Goal: Check status: Check status

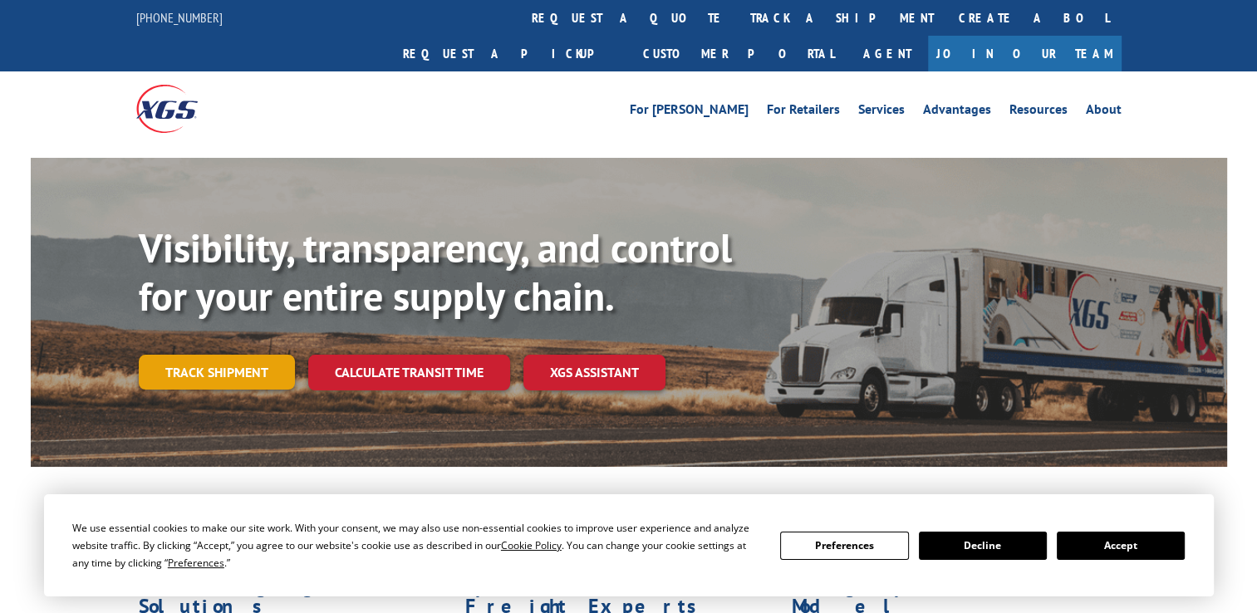
click at [201, 355] on link "Track shipment" at bounding box center [217, 372] width 156 height 35
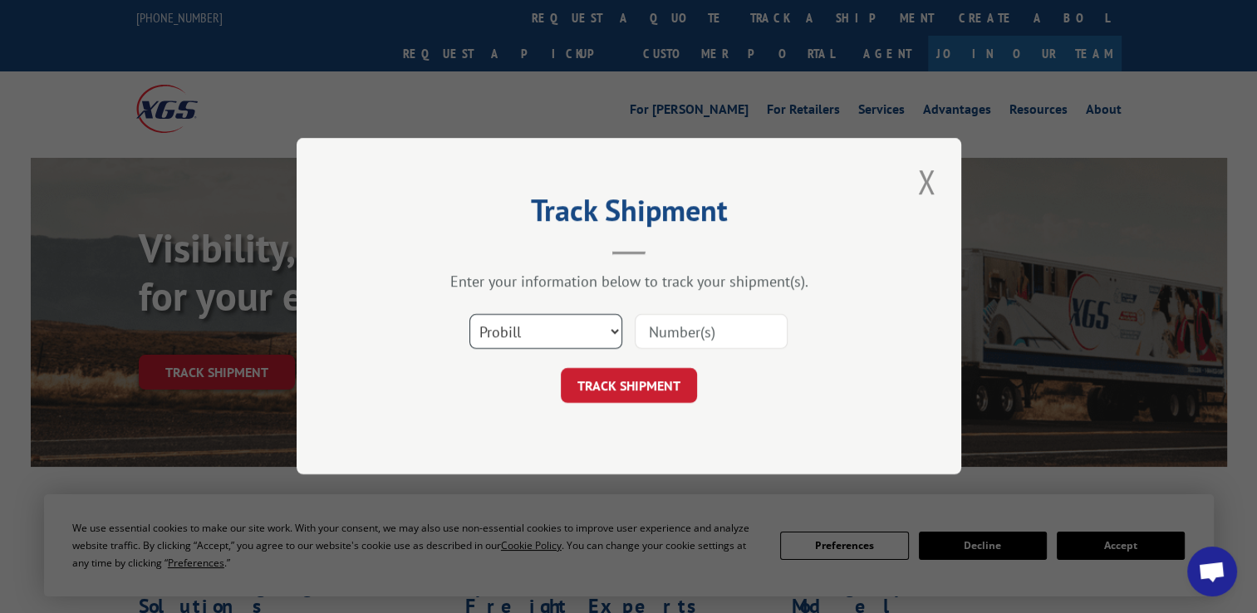
click at [594, 334] on select "Select category... Probill BOL PO" at bounding box center [545, 332] width 153 height 35
select select "bol"
click at [469, 315] on select "Select category... Probill BOL PO" at bounding box center [545, 332] width 153 height 35
click at [701, 336] on input at bounding box center [710, 332] width 153 height 35
type input "8886735657"
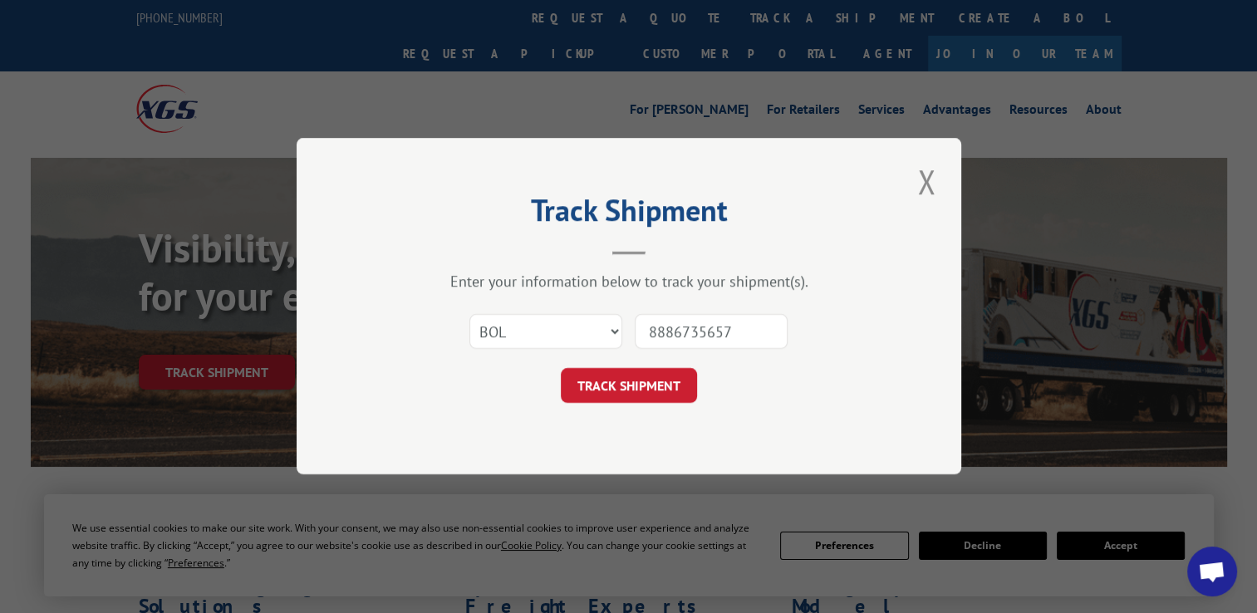
click button "TRACK SHIPMENT" at bounding box center [629, 386] width 136 height 35
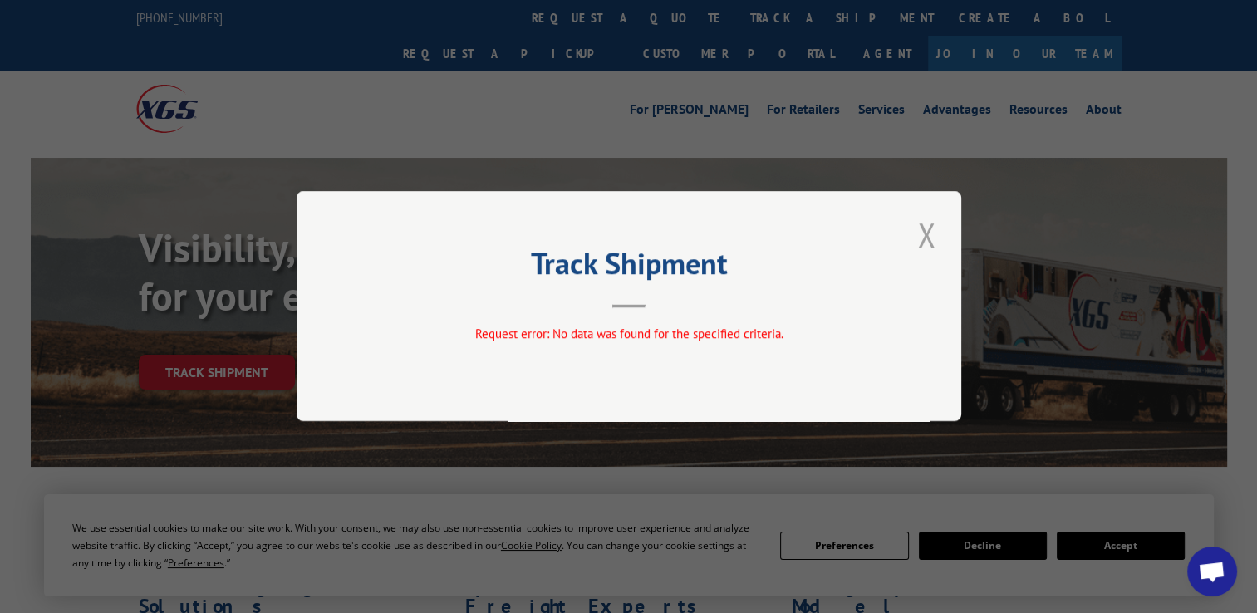
click at [917, 243] on button "Close modal" at bounding box center [926, 235] width 28 height 46
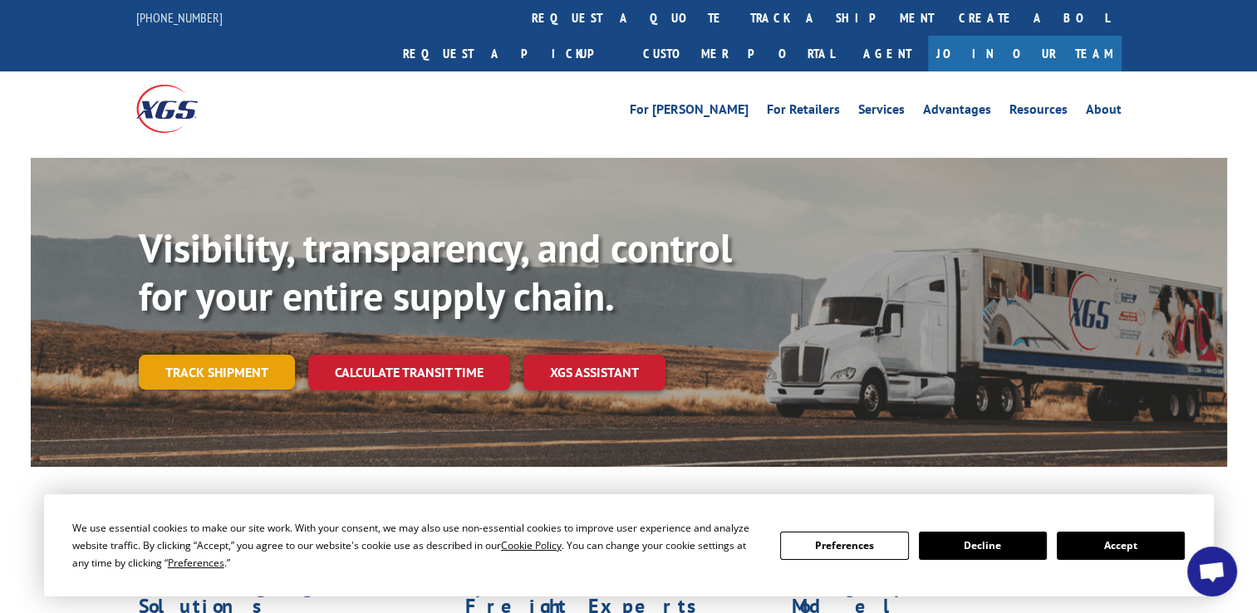
click at [216, 355] on link "Track shipment" at bounding box center [217, 372] width 156 height 35
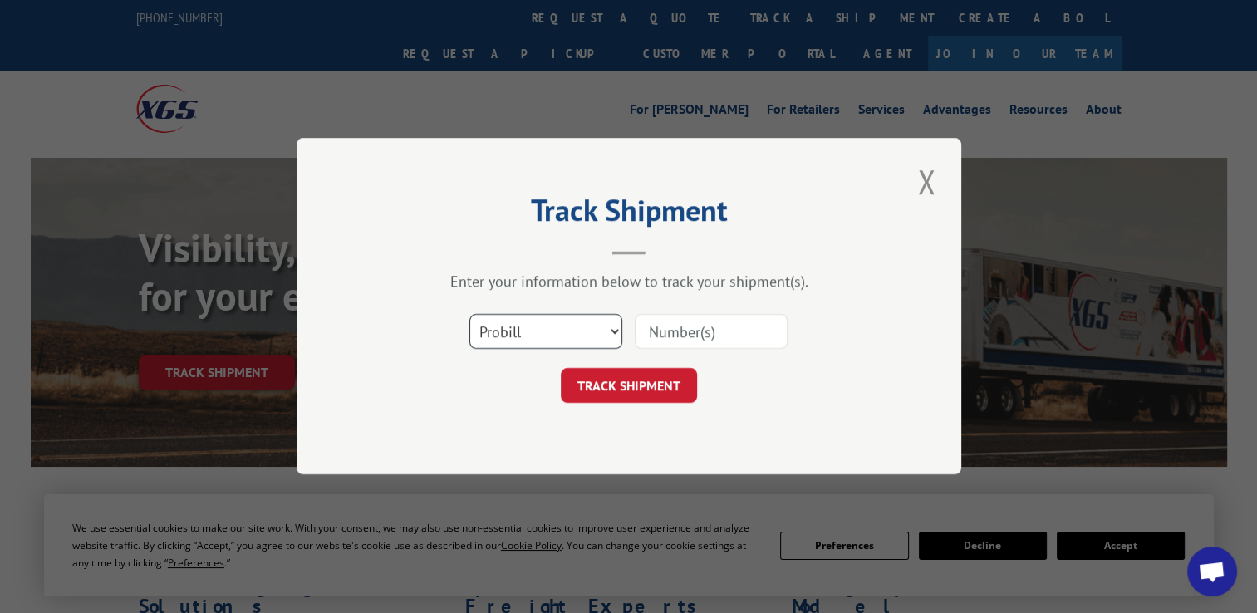
drag, startPoint x: 542, startPoint y: 334, endPoint x: 693, endPoint y: 334, distance: 151.1
click at [543, 334] on select "Select category... Probill BOL PO" at bounding box center [545, 332] width 153 height 35
click at [718, 334] on input at bounding box center [710, 332] width 153 height 35
type input "6100040133"
click button "TRACK SHIPMENT" at bounding box center [629, 386] width 136 height 35
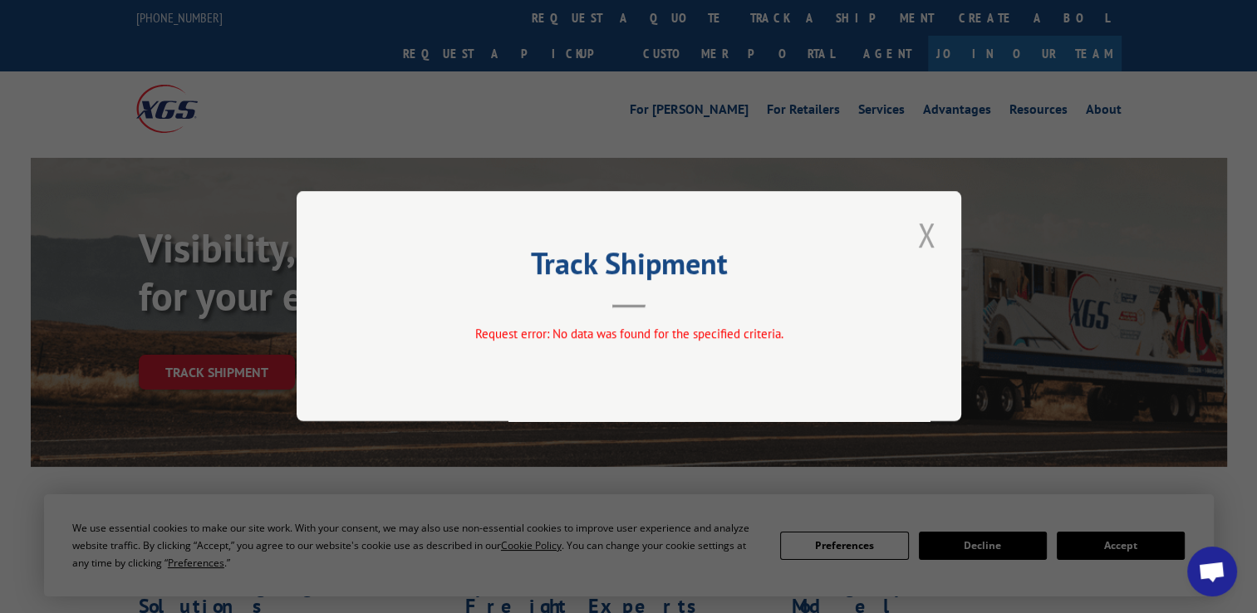
click at [916, 236] on button "Close modal" at bounding box center [926, 235] width 28 height 46
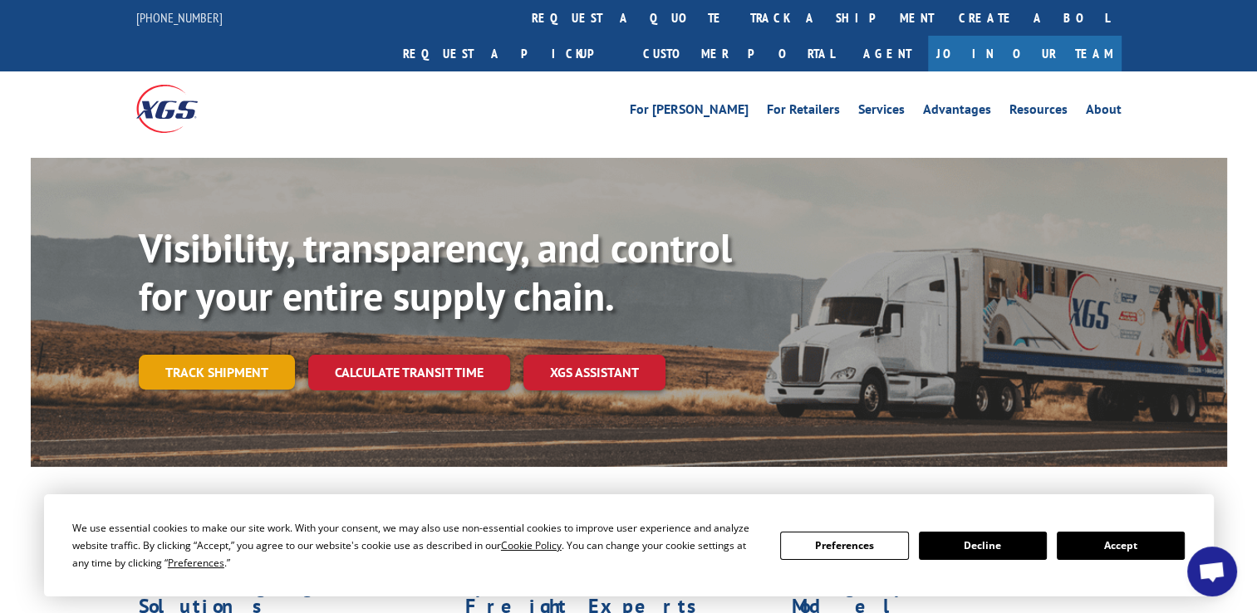
click at [211, 355] on link "Track shipment" at bounding box center [217, 372] width 156 height 35
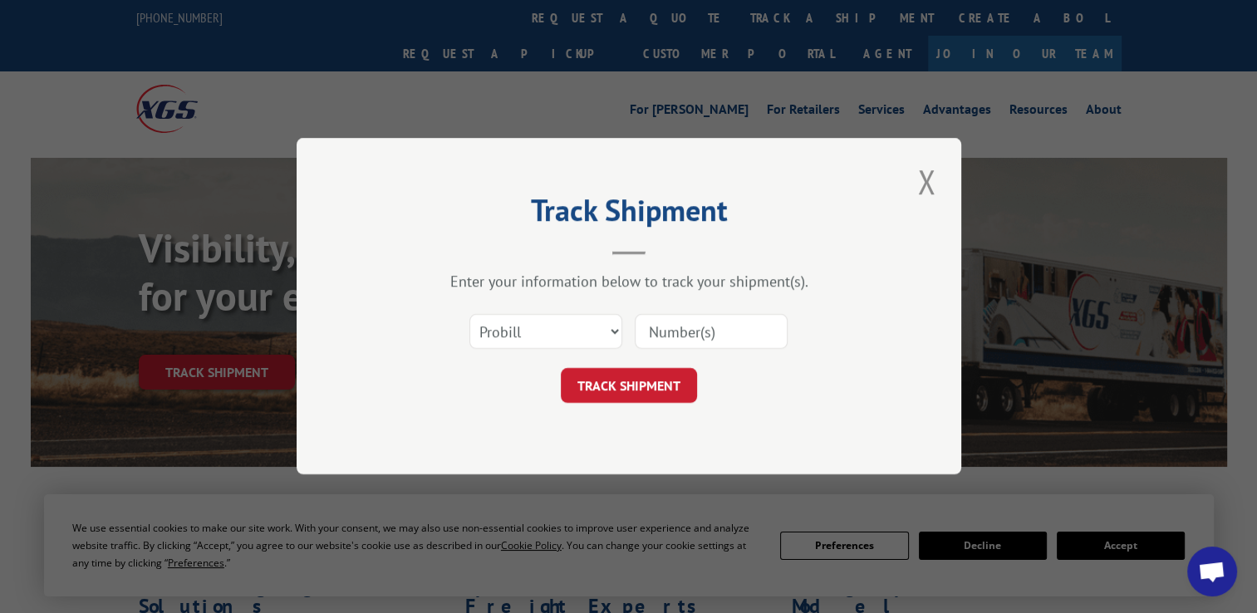
click at [676, 331] on input at bounding box center [710, 332] width 153 height 35
type input "8886735657"
click button "TRACK SHIPMENT" at bounding box center [629, 386] width 136 height 35
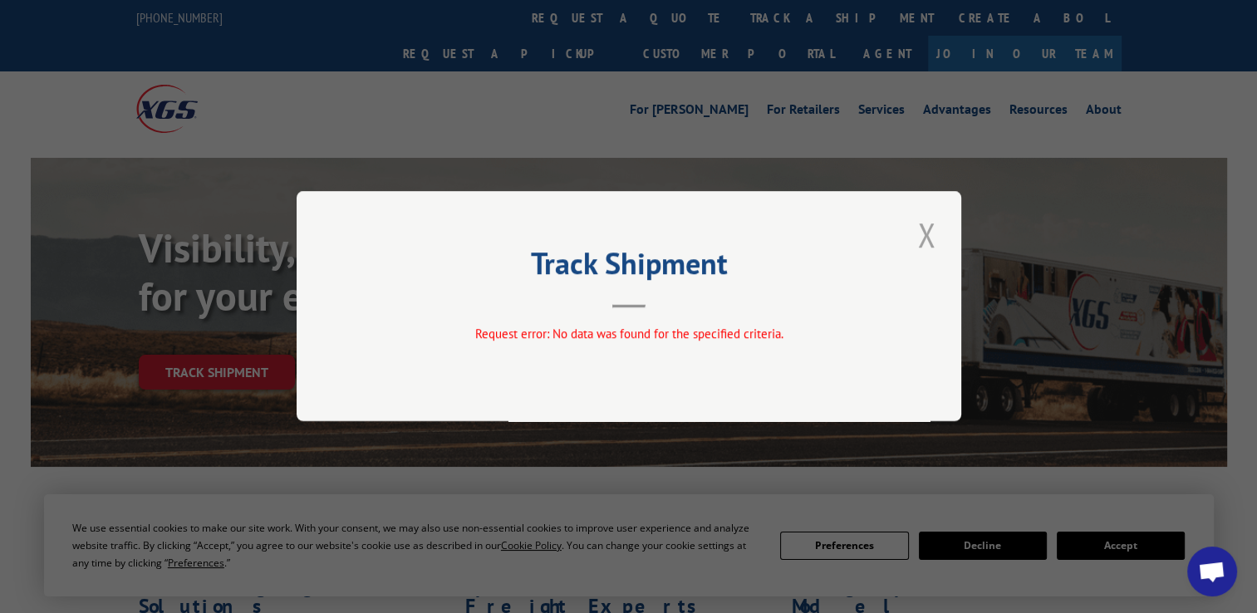
click at [914, 227] on button "Close modal" at bounding box center [926, 235] width 28 height 46
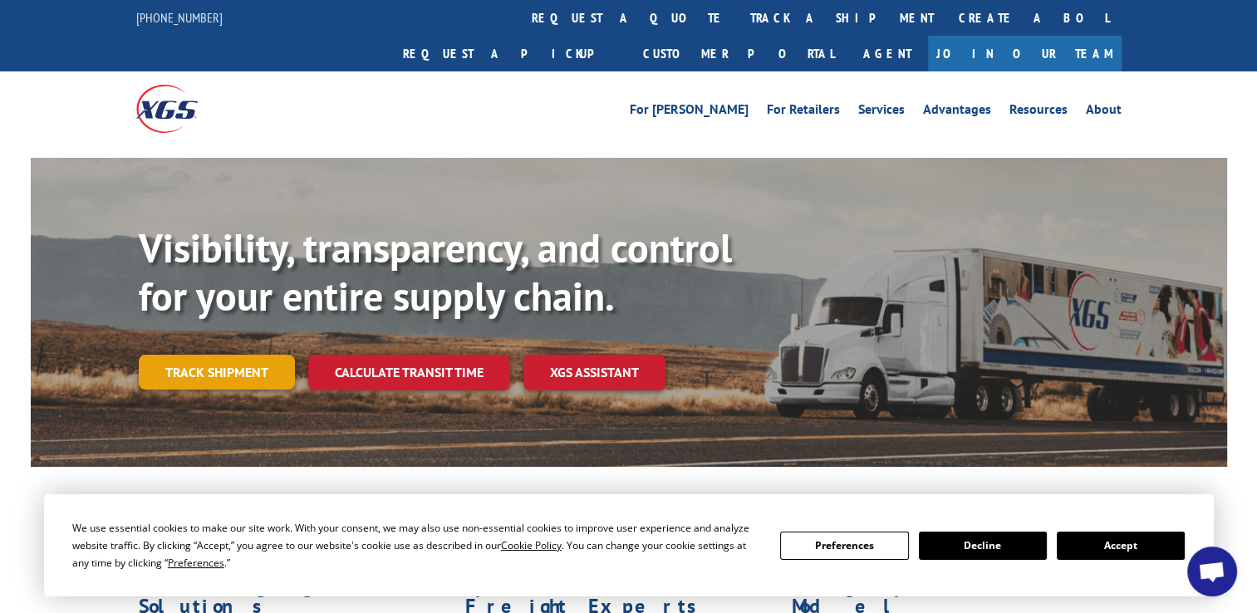
click at [181, 355] on link "Track shipment" at bounding box center [217, 372] width 156 height 35
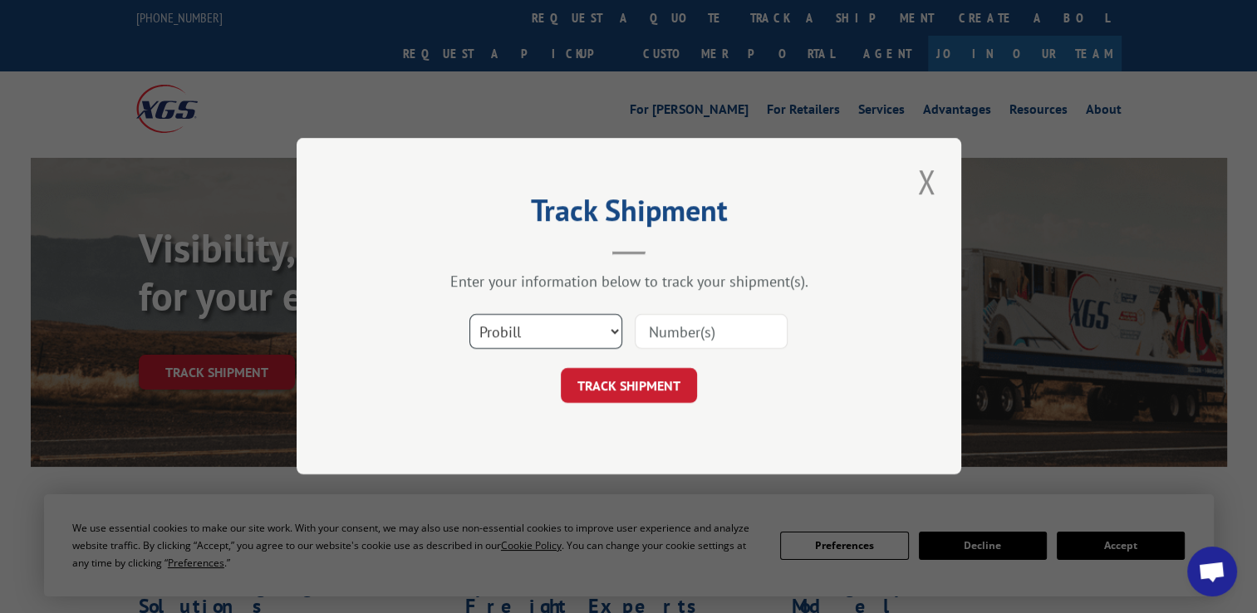
click at [508, 338] on select "Select category... Probill BOL PO" at bounding box center [545, 332] width 153 height 35
click at [469, 315] on select "Select category... Probill BOL PO" at bounding box center [545, 332] width 153 height 35
click at [537, 345] on select "Select category... Probill BOL PO" at bounding box center [545, 332] width 153 height 35
select select "bol"
click at [469, 315] on select "Select category... Probill BOL PO" at bounding box center [545, 332] width 153 height 35
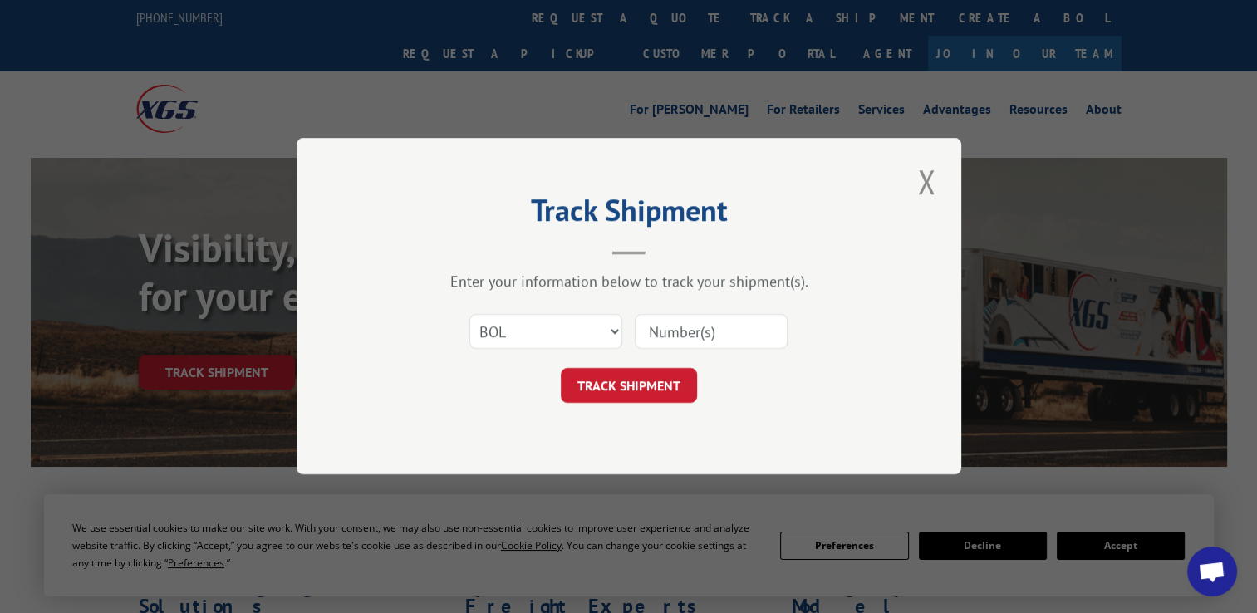
click at [669, 339] on input at bounding box center [710, 332] width 153 height 35
type input "6100040133"
click button "TRACK SHIPMENT" at bounding box center [629, 386] width 136 height 35
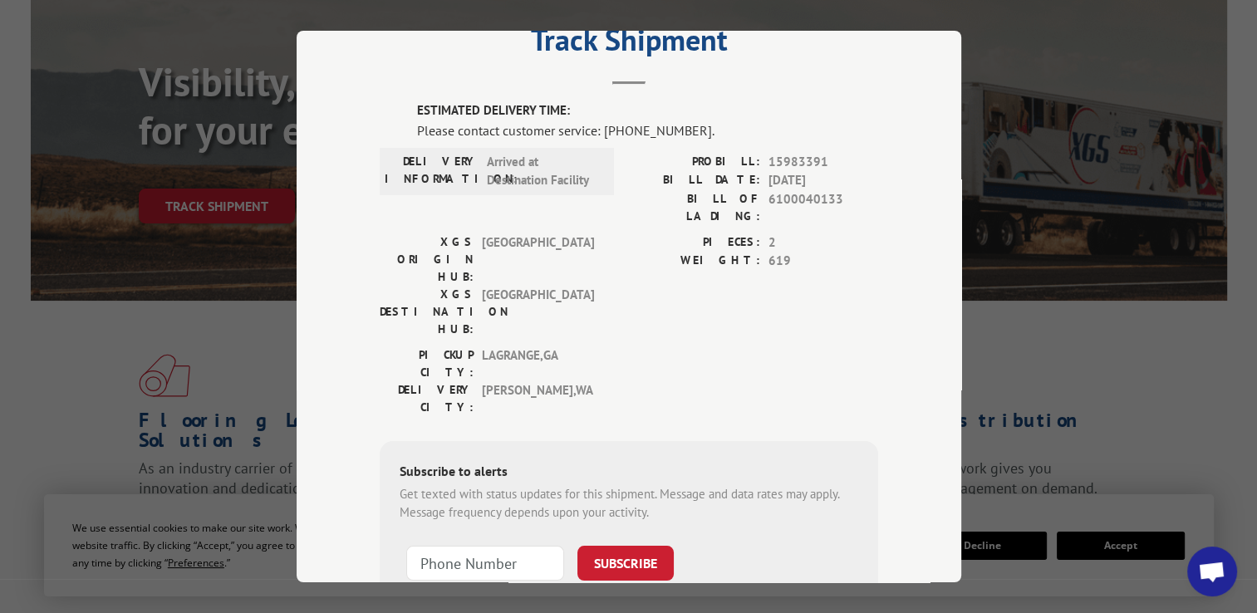
scroll to position [162, 0]
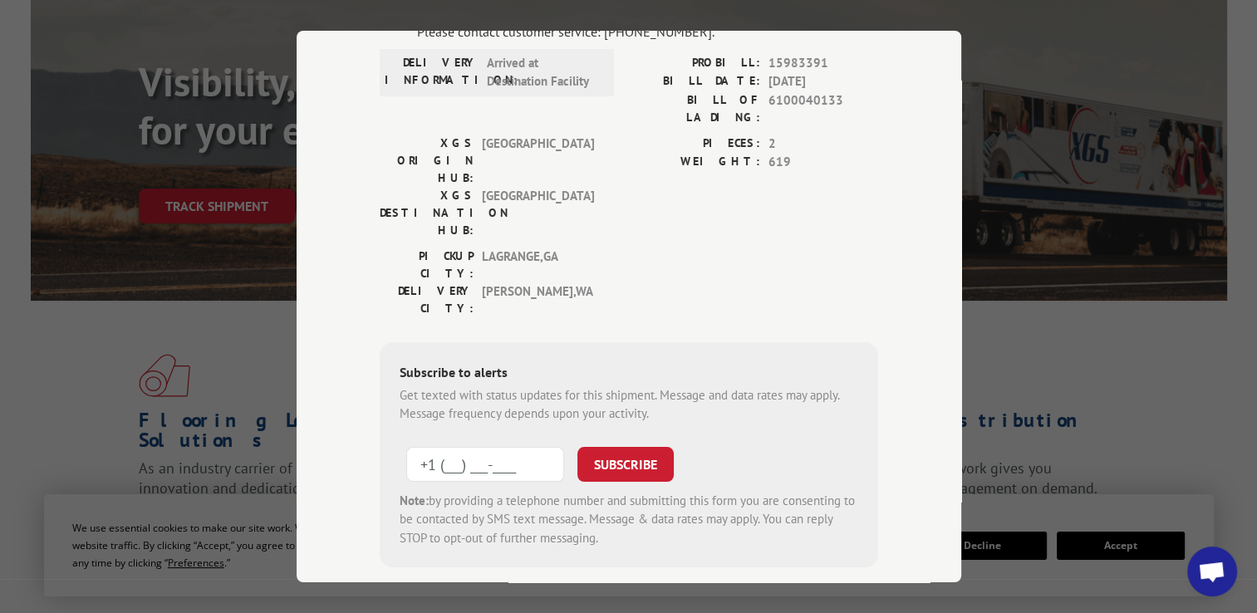
click at [479, 446] on input "+1 (___) ___-____" at bounding box center [485, 463] width 158 height 35
type input "[PHONE_NUMBER]"
click at [600, 446] on button "SUBSCRIBE" at bounding box center [625, 463] width 96 height 35
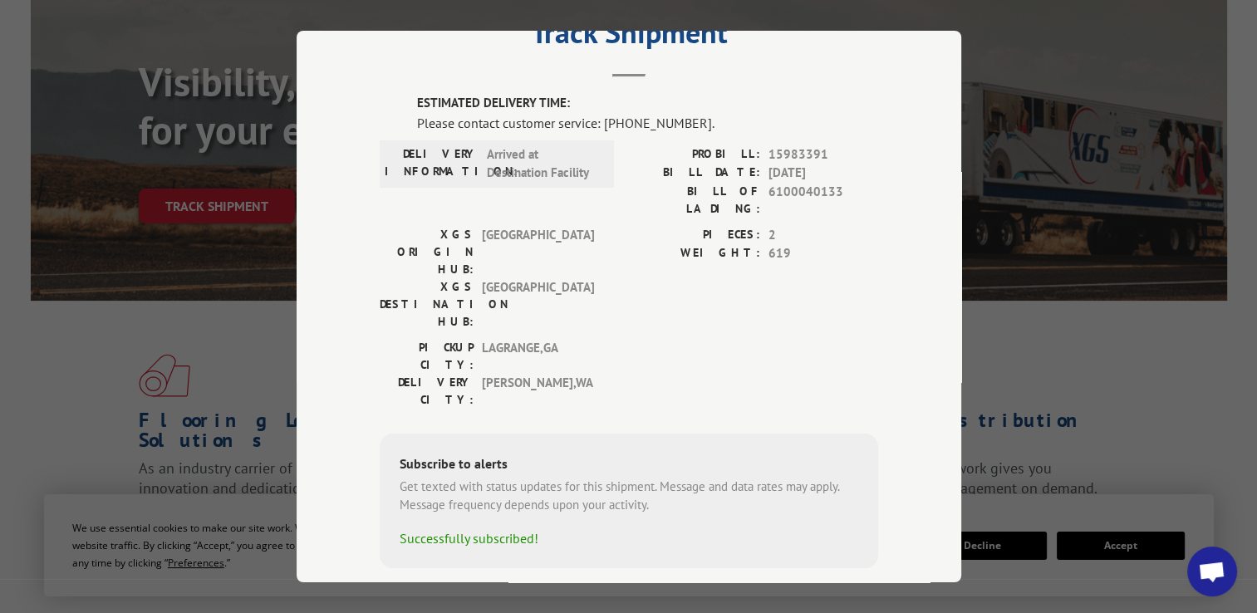
scroll to position [0, 0]
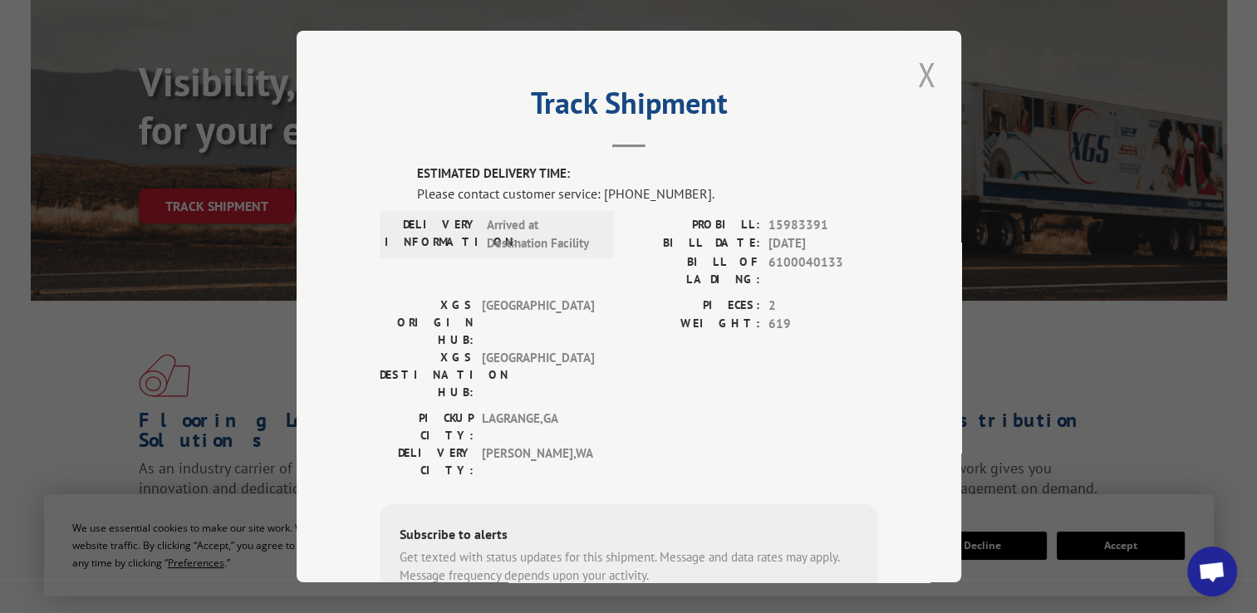
click at [923, 72] on button "Close modal" at bounding box center [926, 74] width 28 height 46
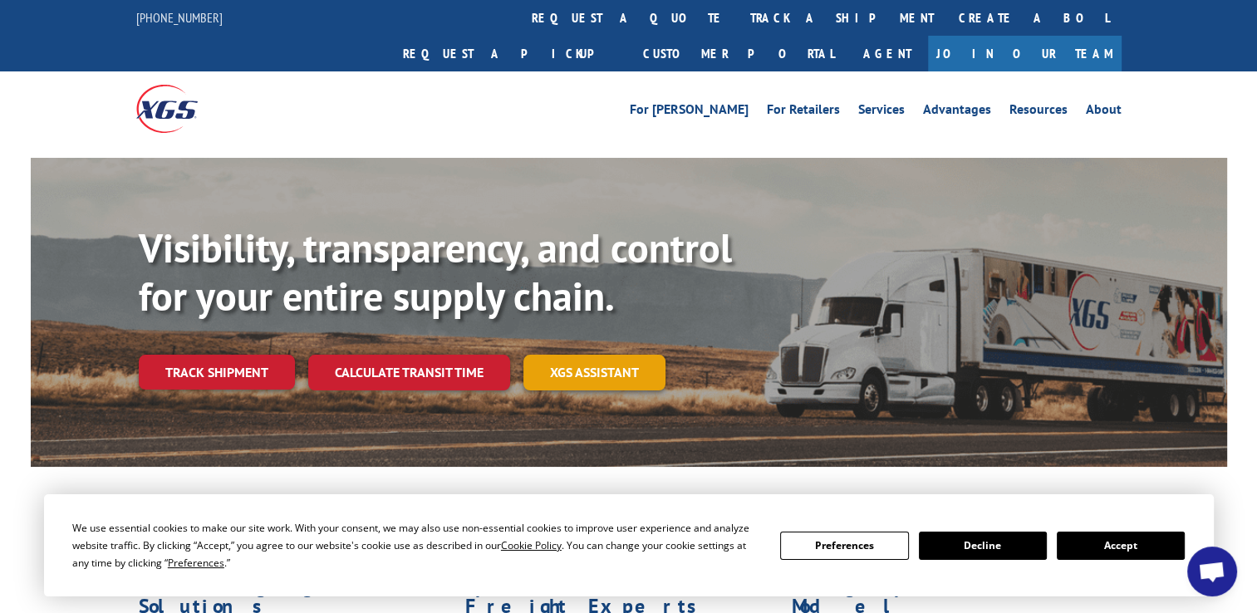
click at [592, 355] on link "XGS ASSISTANT" at bounding box center [594, 373] width 142 height 36
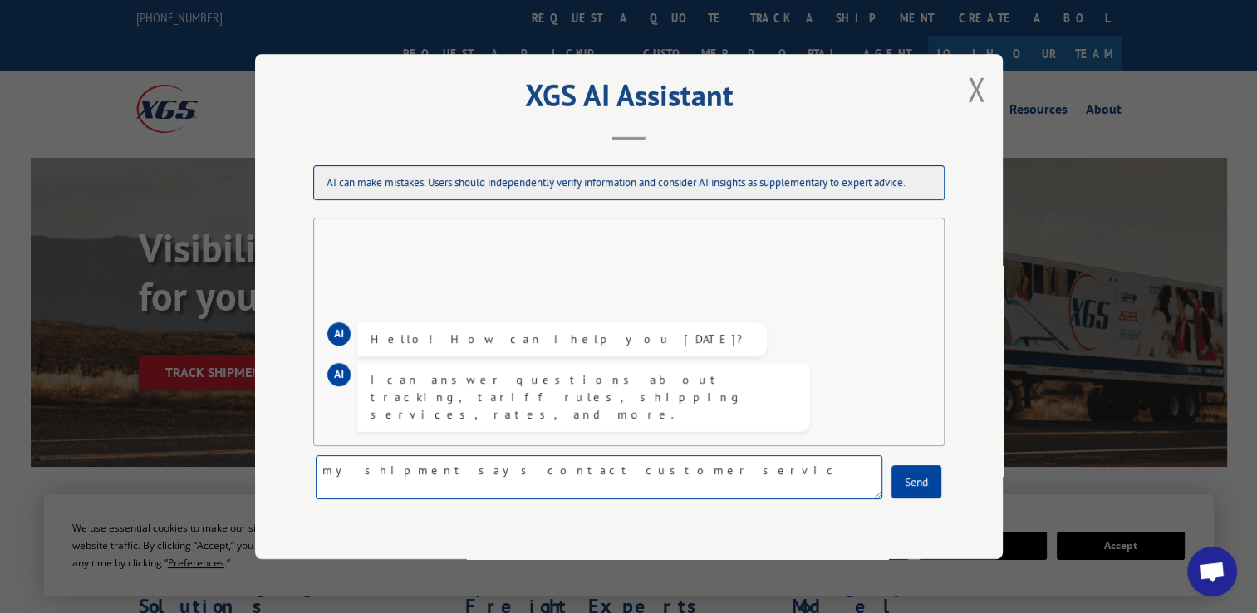
type textarea "my shipment says contact customer service"
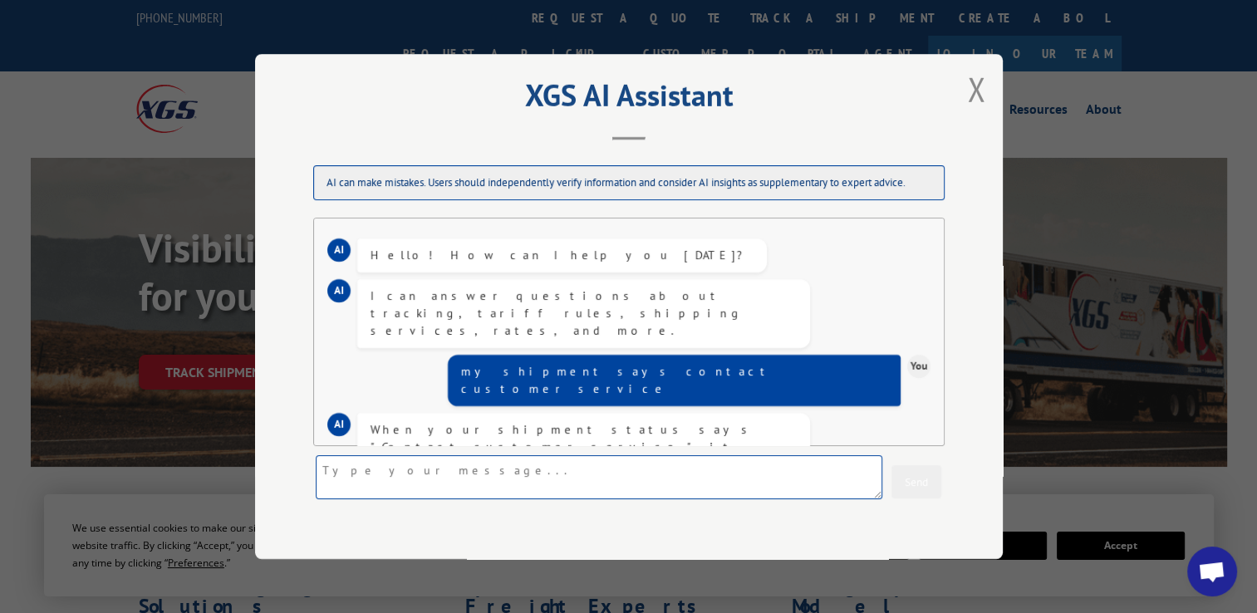
scroll to position [154, 0]
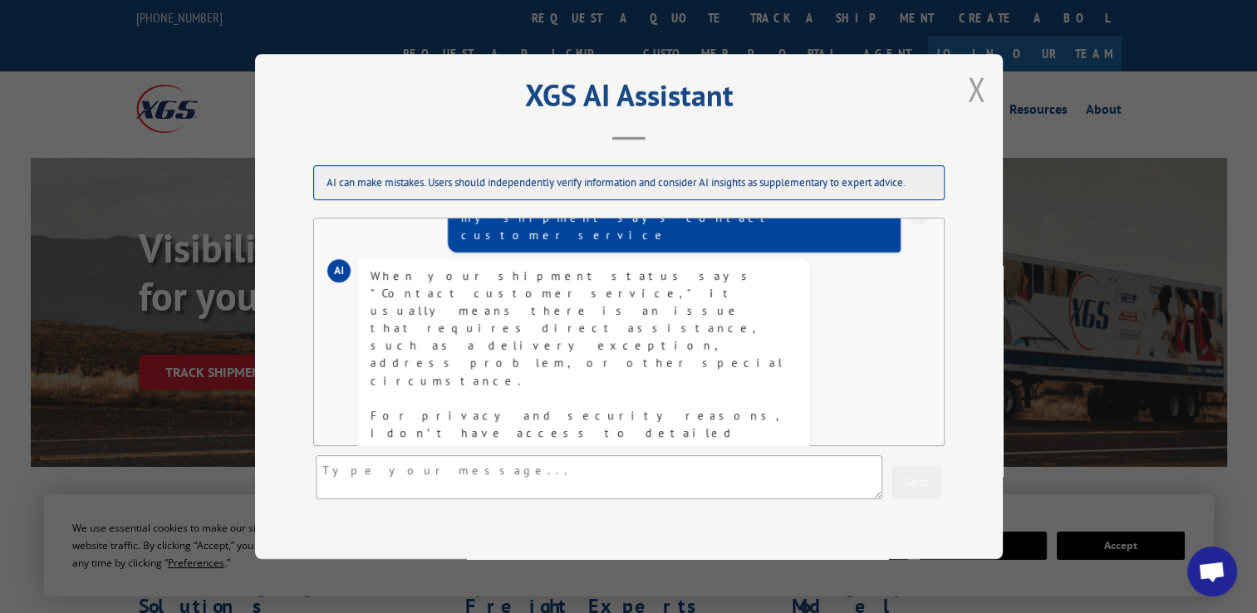
click at [972, 96] on button "Close modal" at bounding box center [976, 89] width 28 height 46
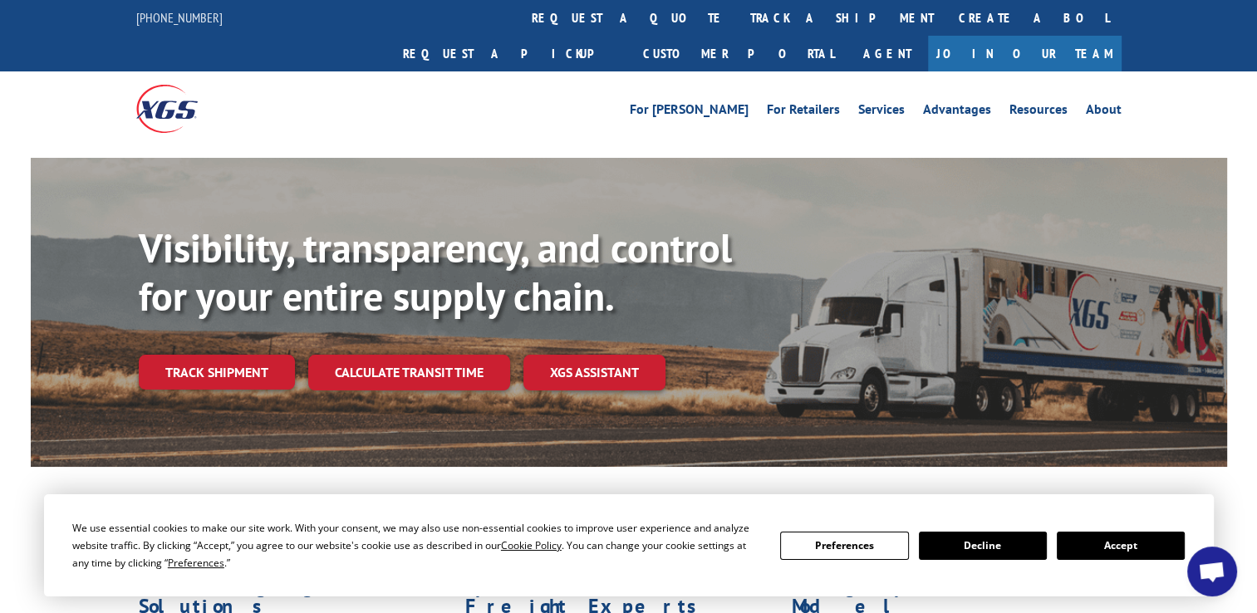
click at [1080, 543] on button "Accept" at bounding box center [1120, 546] width 128 height 28
